Goal: Task Accomplishment & Management: Use online tool/utility

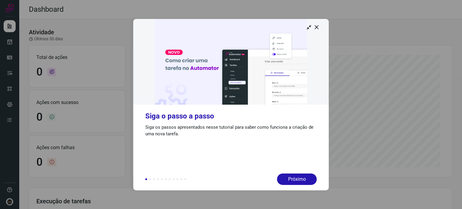
click at [316, 27] on icon at bounding box center [317, 27] width 6 height 6
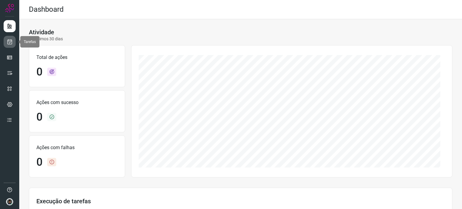
click at [9, 39] on icon at bounding box center [10, 42] width 6 height 6
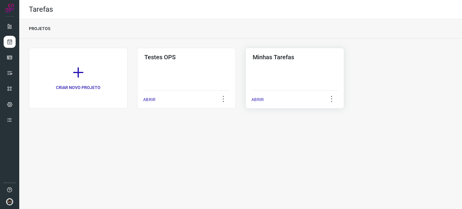
click at [275, 70] on div "Minhas Tarefas ABRIR" at bounding box center [295, 78] width 99 height 61
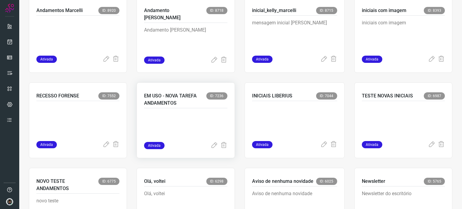
scroll to position [306, 0]
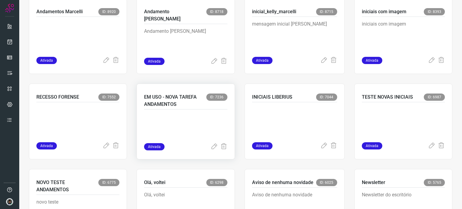
click at [217, 96] on span "ID: 7236" at bounding box center [216, 97] width 21 height 7
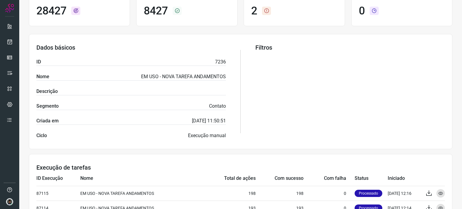
scroll to position [71, 0]
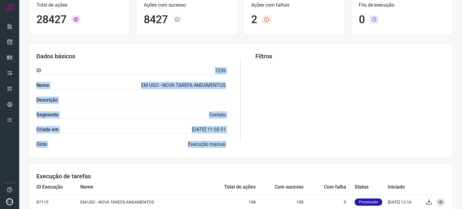
drag, startPoint x: 212, startPoint y: 69, endPoint x: 232, endPoint y: 73, distance: 20.0
click at [232, 73] on section "Dados básicos ID 7236 Nome EM USO - NOVA TAREFA ANDAMENTOS Descrição Segmento C…" at bounding box center [241, 100] width 424 height 115
click at [222, 72] on p "7236" at bounding box center [220, 70] width 11 height 7
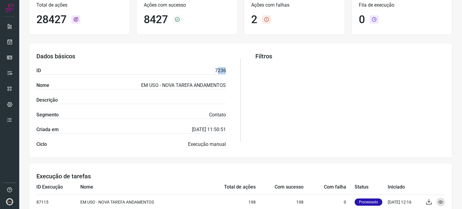
drag, startPoint x: 215, startPoint y: 69, endPoint x: 220, endPoint y: 70, distance: 4.9
click at [223, 71] on p "7236" at bounding box center [220, 70] width 11 height 7
click at [211, 70] on div "ID 7236" at bounding box center [131, 71] width 190 height 8
drag, startPoint x: 212, startPoint y: 70, endPoint x: 223, endPoint y: 71, distance: 11.2
click at [223, 71] on div "ID 7236" at bounding box center [131, 71] width 190 height 8
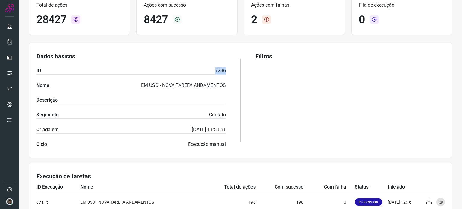
copy p "7236"
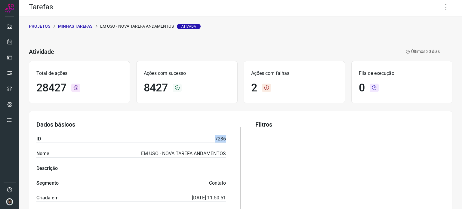
scroll to position [0, 0]
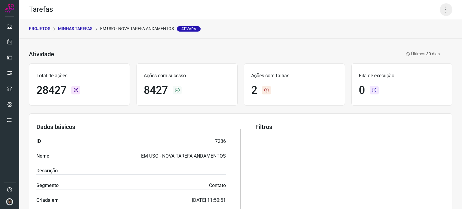
click at [440, 9] on icon at bounding box center [446, 9] width 13 height 13
click at [414, 40] on li "Executar" at bounding box center [420, 40] width 55 height 10
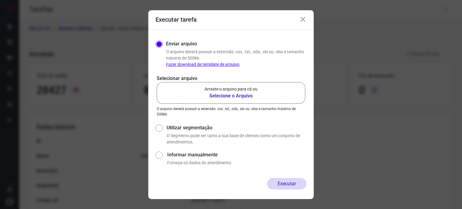
click at [224, 97] on b "Selecione o Arquivo" at bounding box center [231, 95] width 53 height 7
click at [0, 0] on input "Arraste o arquivo para cá ou Selecione o Arquivo" at bounding box center [0, 0] width 0 height 0
click at [242, 91] on p "Arraste o arquivo para cá ou" at bounding box center [231, 89] width 53 height 6
click at [0, 0] on input "Arraste o arquivo para cá ou Selecione o Arquivo" at bounding box center [0, 0] width 0 height 0
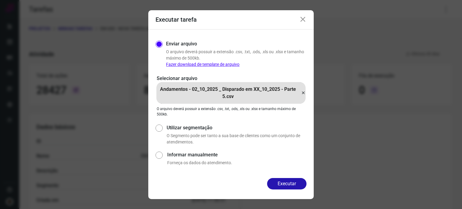
click at [303, 18] on icon at bounding box center [302, 19] width 7 height 7
